Goal: Information Seeking & Learning: Learn about a topic

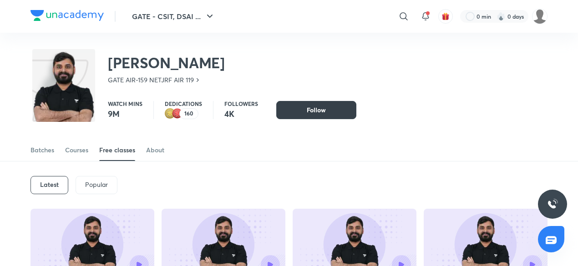
click at [343, 116] on button "Follow" at bounding box center [316, 110] width 80 height 18
click at [35, 152] on div "Batches" at bounding box center [42, 150] width 24 height 9
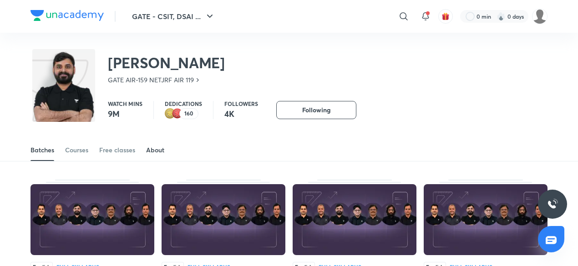
click at [150, 148] on div "About" at bounding box center [155, 150] width 18 height 9
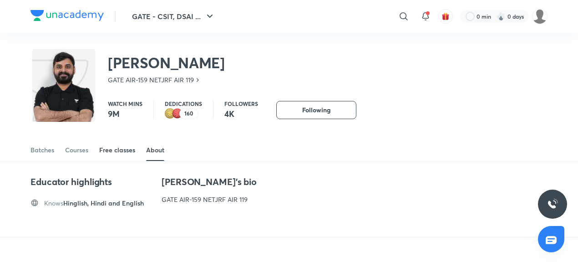
click at [126, 156] on link "Free classes" at bounding box center [117, 150] width 36 height 22
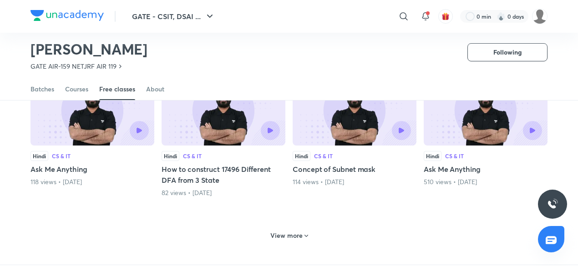
scroll to position [403, 0]
click at [288, 236] on h6 "View more" at bounding box center [286, 235] width 32 height 9
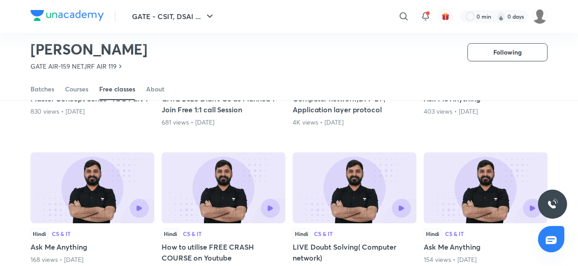
scroll to position [858, 0]
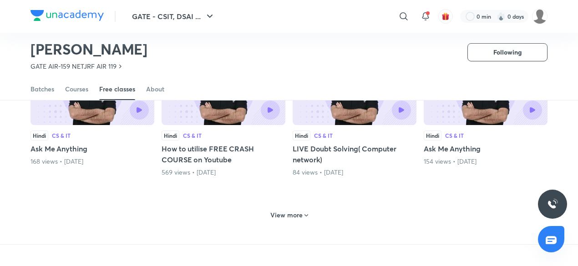
click at [299, 208] on div "View more" at bounding box center [288, 215] width 45 height 15
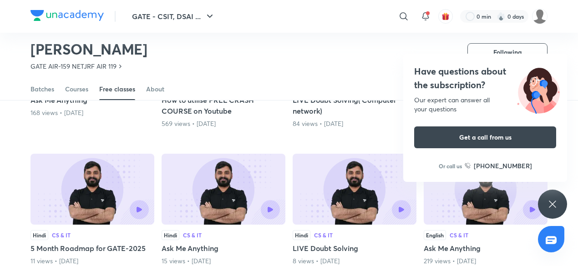
scroll to position [1040, 0]
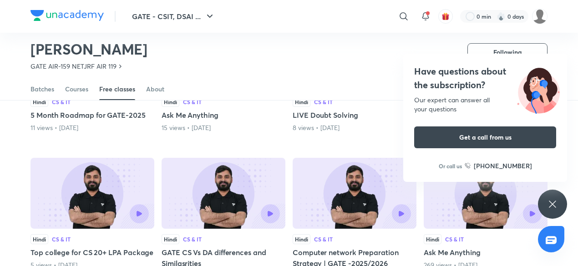
click at [559, 205] on div "Have questions about the subscription? Our expert can answer all your questions…" at bounding box center [552, 204] width 29 height 29
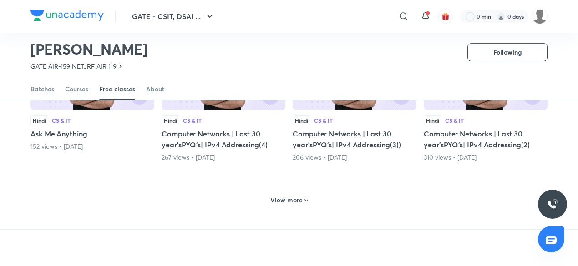
scroll to position [1312, 0]
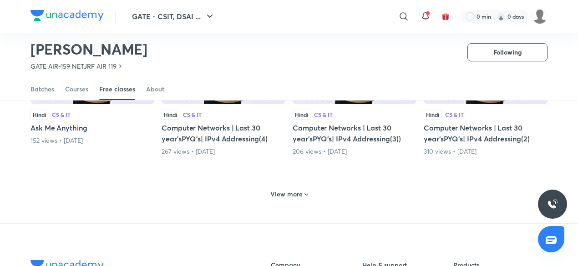
click at [294, 191] on h6 "View more" at bounding box center [286, 194] width 32 height 9
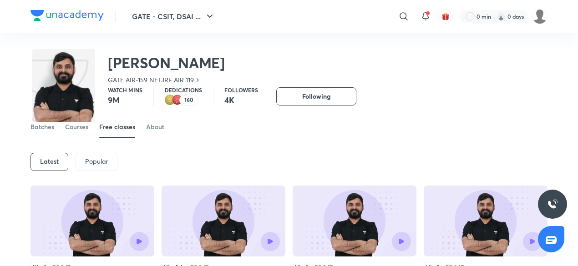
scroll to position [0, 0]
